Goal: Task Accomplishment & Management: Manage account settings

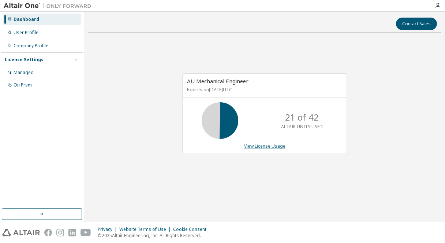
click at [278, 145] on link "View License Usage" at bounding box center [264, 146] width 41 height 6
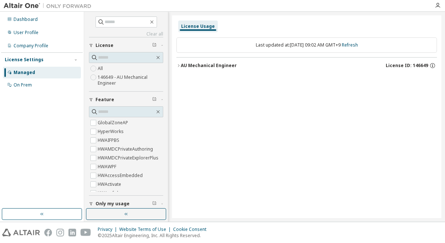
click at [178, 63] on button "AU Mechanical Engineer License ID: 146649" at bounding box center [306, 65] width 261 height 16
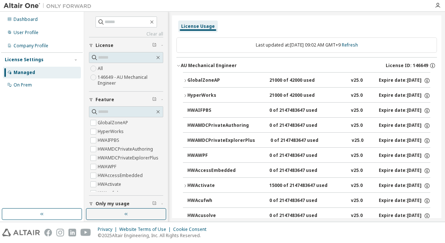
click at [193, 76] on button "GlobalZoneAP 21000 of 42000 used v25.0 Expire date: [DATE]" at bounding box center [307, 80] width 248 height 16
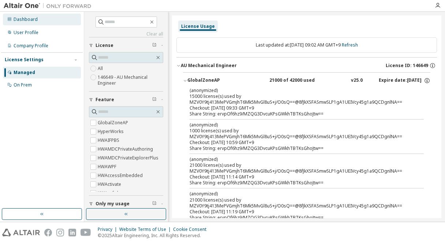
click at [32, 22] on div "Dashboard" at bounding box center [42, 20] width 78 height 12
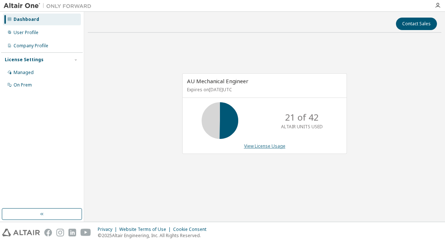
click at [267, 147] on link "View License Usage" at bounding box center [264, 146] width 41 height 6
click at [250, 145] on link "View License Usage" at bounding box center [264, 146] width 41 height 6
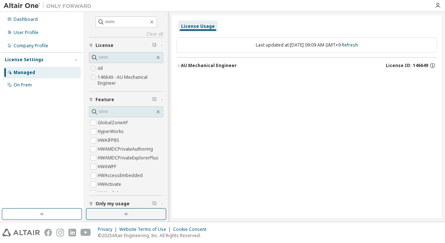
click at [182, 71] on button "AU Mechanical Engineer License ID: 146649" at bounding box center [306, 65] width 261 height 16
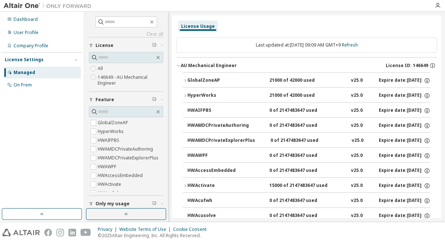
click at [186, 76] on button "GlobalZoneAP 21000 of 42000 used v25.0 Expire date: [DATE]" at bounding box center [307, 80] width 248 height 16
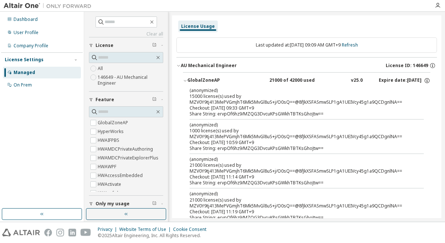
click at [184, 79] on icon "button" at bounding box center [185, 80] width 4 height 4
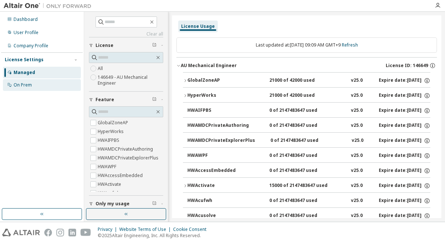
click at [38, 85] on div "On Prem" at bounding box center [42, 85] width 78 height 12
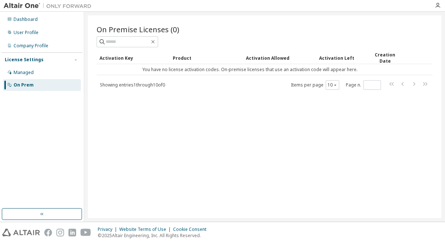
click at [123, 85] on span "Showing entries 1 through 10 of 0" at bounding box center [132, 85] width 65 height 6
click at [377, 54] on div "Creation Date" at bounding box center [385, 58] width 31 height 12
click at [127, 57] on div "Activation Key" at bounding box center [133, 58] width 67 height 12
click at [15, 21] on div "Dashboard" at bounding box center [26, 19] width 24 height 6
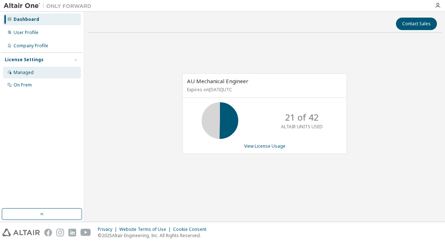
click at [47, 75] on div "Managed" at bounding box center [42, 73] width 78 height 12
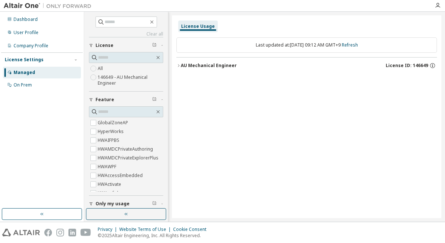
click at [181, 62] on button "AU Mechanical Engineer License ID: 146649" at bounding box center [306, 65] width 261 height 16
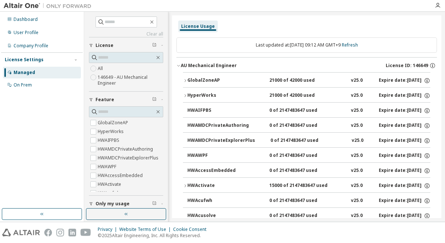
click at [189, 82] on div "GlobalZoneAP" at bounding box center [220, 80] width 66 height 7
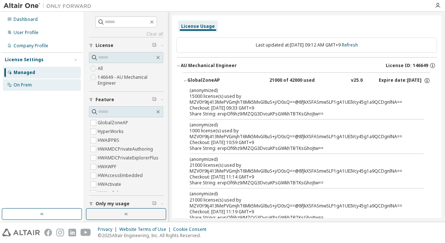
click at [15, 82] on div "On Prem" at bounding box center [23, 85] width 18 height 6
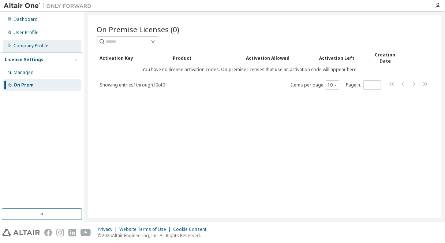
click at [49, 47] on div "Company Profile" at bounding box center [42, 46] width 78 height 12
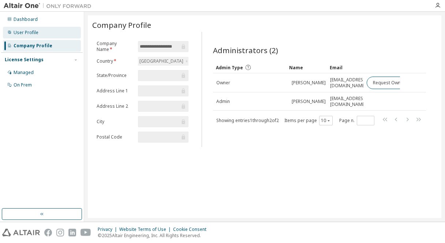
click at [56, 35] on div "User Profile" at bounding box center [42, 33] width 78 height 12
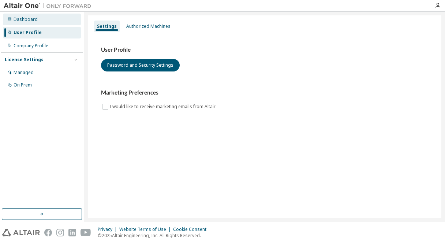
click at [61, 17] on div "Dashboard" at bounding box center [42, 20] width 78 height 12
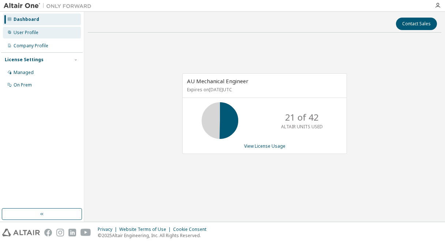
click at [50, 32] on div "User Profile" at bounding box center [42, 33] width 78 height 12
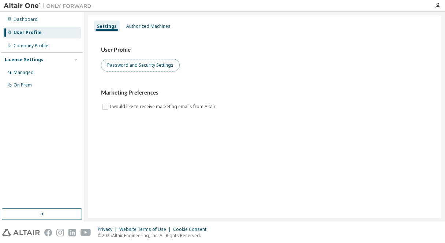
click at [132, 64] on button "Password and Security Settings" at bounding box center [140, 65] width 79 height 12
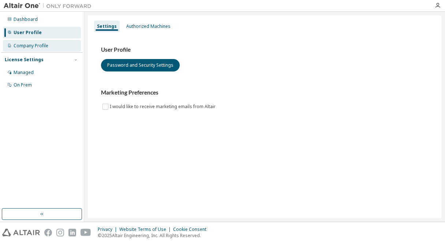
click at [44, 48] on div "Company Profile" at bounding box center [31, 46] width 35 height 6
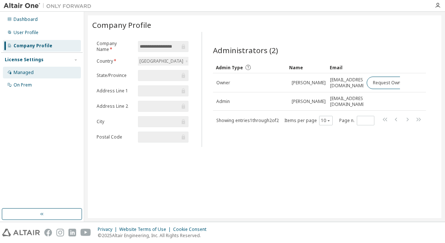
click at [51, 68] on div "Managed" at bounding box center [42, 73] width 78 height 12
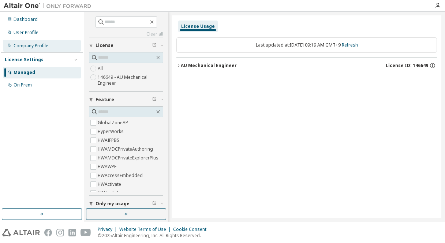
click at [24, 47] on div "Company Profile" at bounding box center [31, 46] width 35 height 6
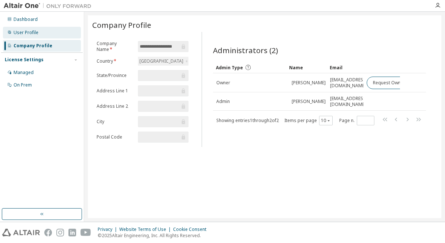
click at [37, 34] on div "User Profile" at bounding box center [26, 33] width 25 height 6
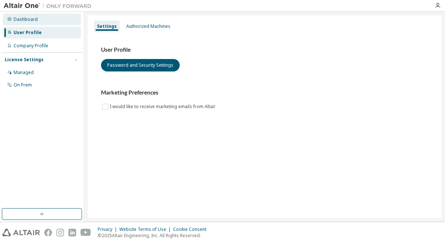
click at [43, 21] on div "Dashboard" at bounding box center [42, 20] width 78 height 12
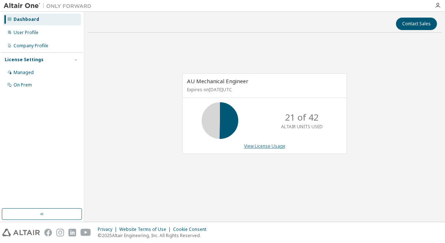
click at [260, 144] on link "View License Usage" at bounding box center [264, 146] width 41 height 6
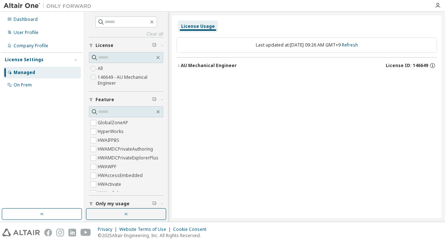
click at [178, 64] on icon "button" at bounding box center [178, 65] width 4 height 4
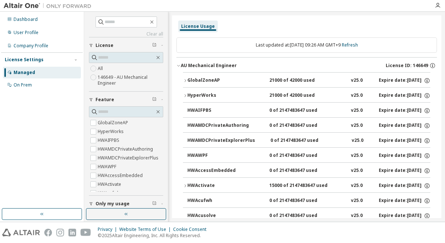
click at [185, 79] on icon "button" at bounding box center [185, 80] width 4 height 4
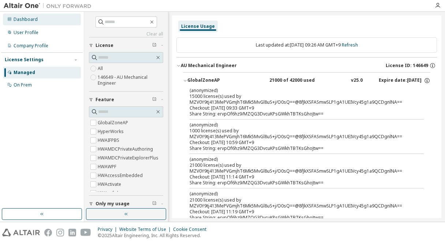
click at [38, 16] on div "Dashboard" at bounding box center [42, 20] width 78 height 12
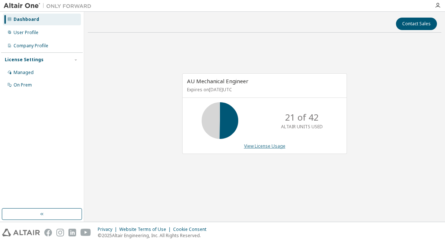
click at [256, 147] on link "View License Usage" at bounding box center [264, 146] width 41 height 6
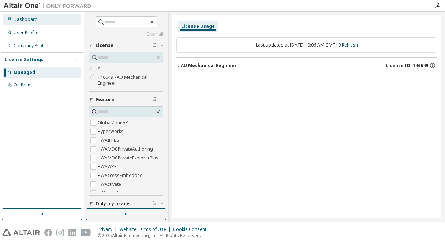
click at [31, 16] on div "Dashboard" at bounding box center [26, 19] width 24 height 6
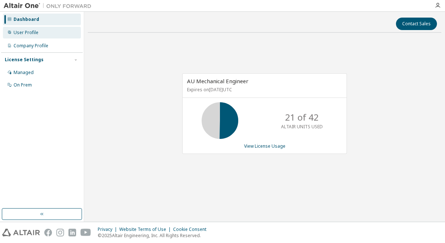
click at [22, 36] on div "User Profile" at bounding box center [42, 33] width 78 height 12
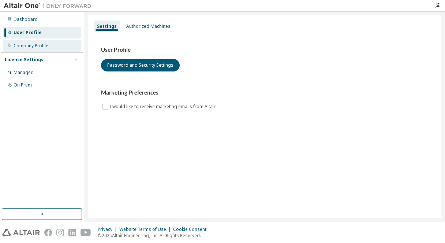
click at [35, 45] on div "Company Profile" at bounding box center [31, 46] width 35 height 6
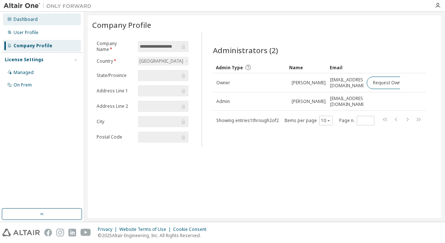
click at [48, 22] on div "Dashboard" at bounding box center [42, 20] width 78 height 12
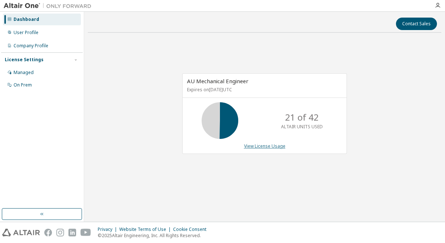
click at [252, 146] on link "View License Usage" at bounding box center [264, 146] width 41 height 6
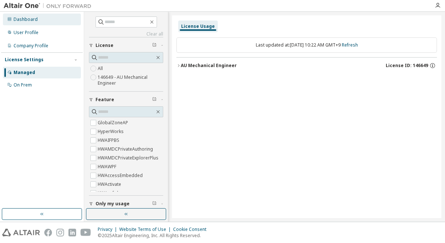
click at [38, 23] on div "Dashboard" at bounding box center [42, 20] width 78 height 12
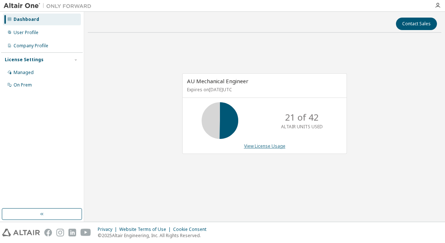
click at [263, 145] on link "View License Usage" at bounding box center [264, 146] width 41 height 6
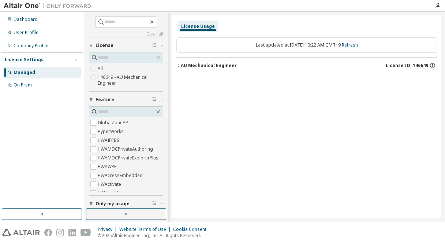
click at [178, 65] on icon "button" at bounding box center [178, 65] width 4 height 4
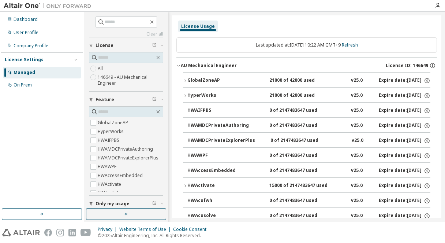
click at [197, 78] on div "GlobalZoneAP" at bounding box center [220, 80] width 66 height 7
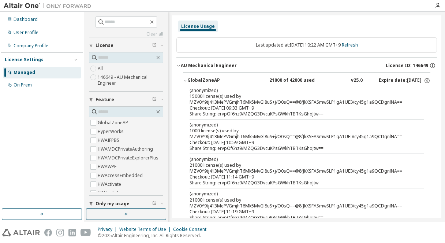
click at [197, 78] on div "GlobalZoneAP" at bounding box center [220, 80] width 66 height 7
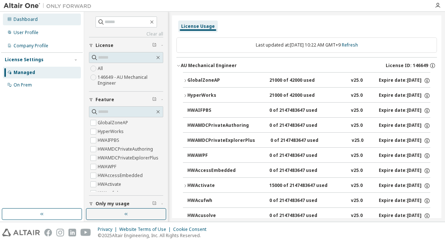
click at [38, 22] on div "Dashboard" at bounding box center [42, 20] width 78 height 12
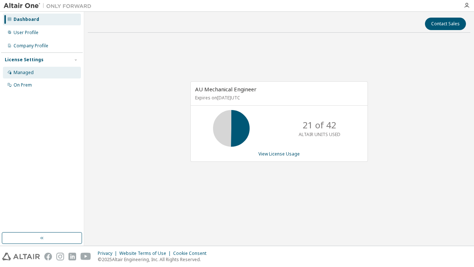
click at [10, 74] on icon at bounding box center [10, 73] width 4 height 4
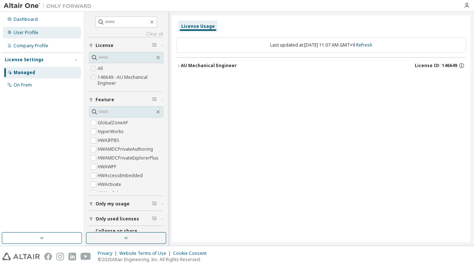
click at [39, 34] on div "User Profile" at bounding box center [42, 33] width 78 height 12
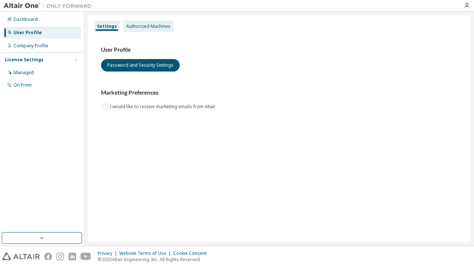
click at [141, 25] on div "Authorized Machines" at bounding box center [148, 26] width 44 height 6
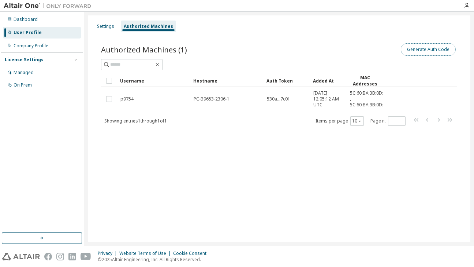
click at [445, 47] on button "Generate Auth Code" at bounding box center [428, 49] width 55 height 12
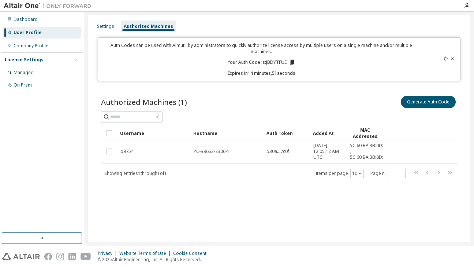
click at [291, 61] on icon at bounding box center [292, 62] width 4 height 5
click at [32, 22] on div "Dashboard" at bounding box center [26, 19] width 24 height 6
